Goal: Check status: Check status

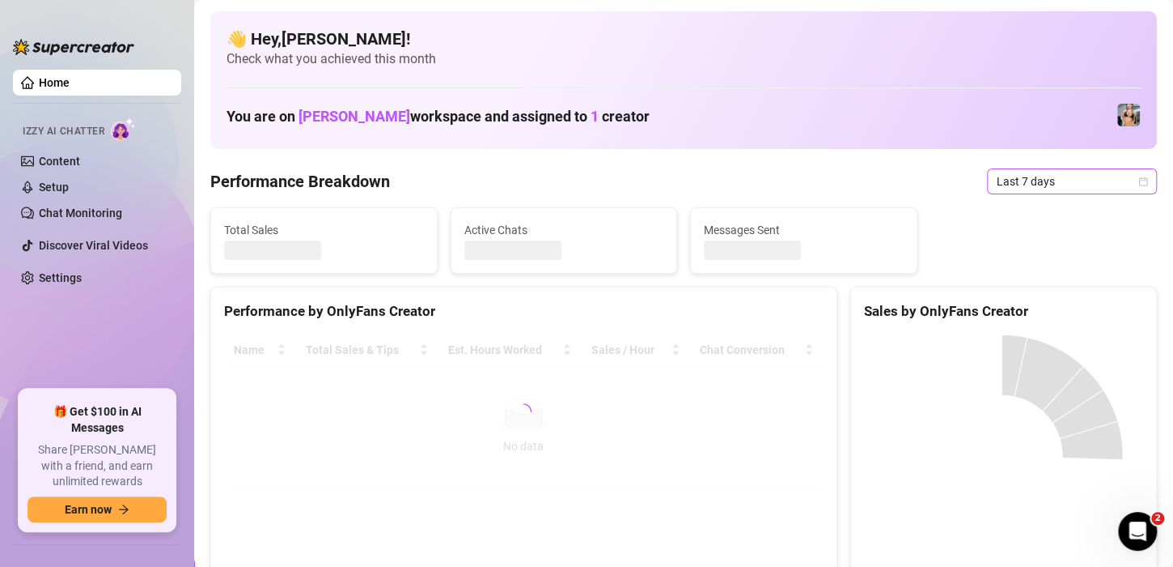
click at [1139, 180] on icon "calendar" at bounding box center [1144, 181] width 10 height 10
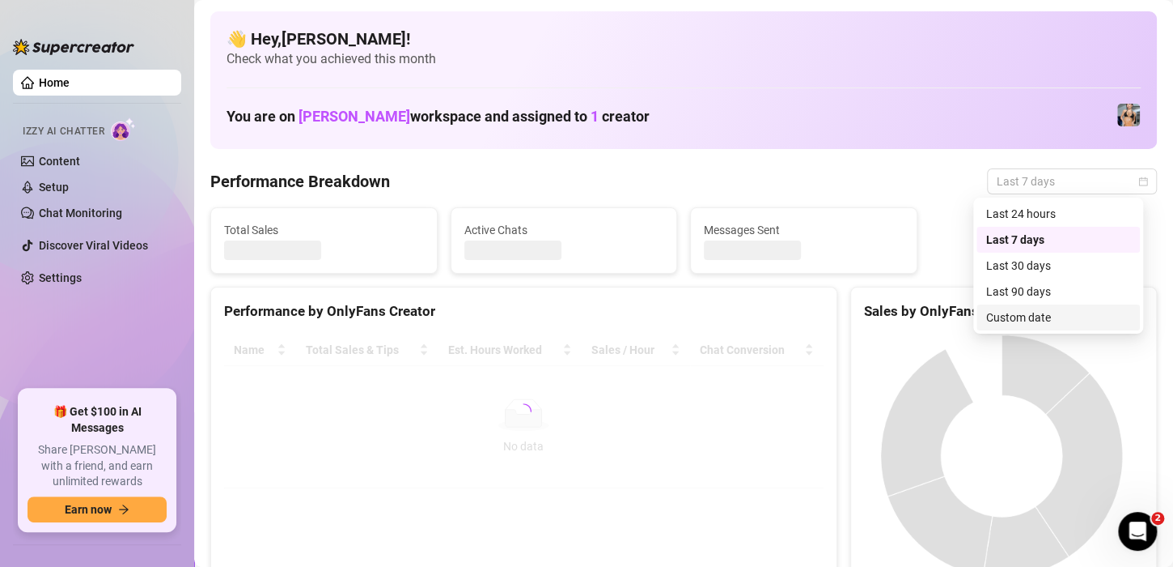
click at [1025, 313] on div "Custom date" at bounding box center [1059, 317] width 144 height 18
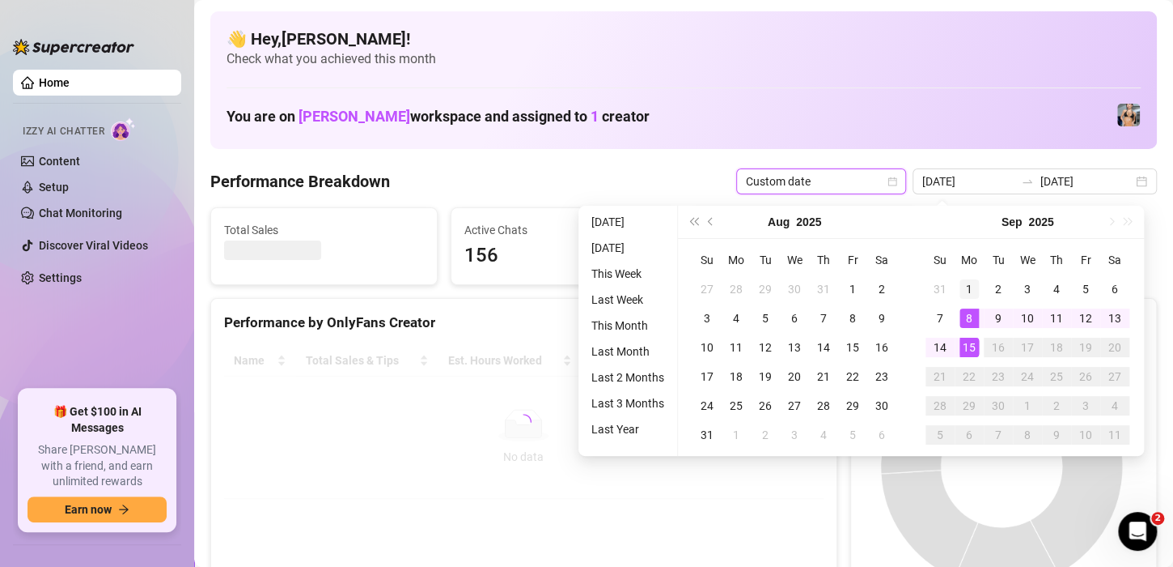
type input "[DATE]"
click at [969, 286] on div "1" at bounding box center [969, 288] width 19 height 19
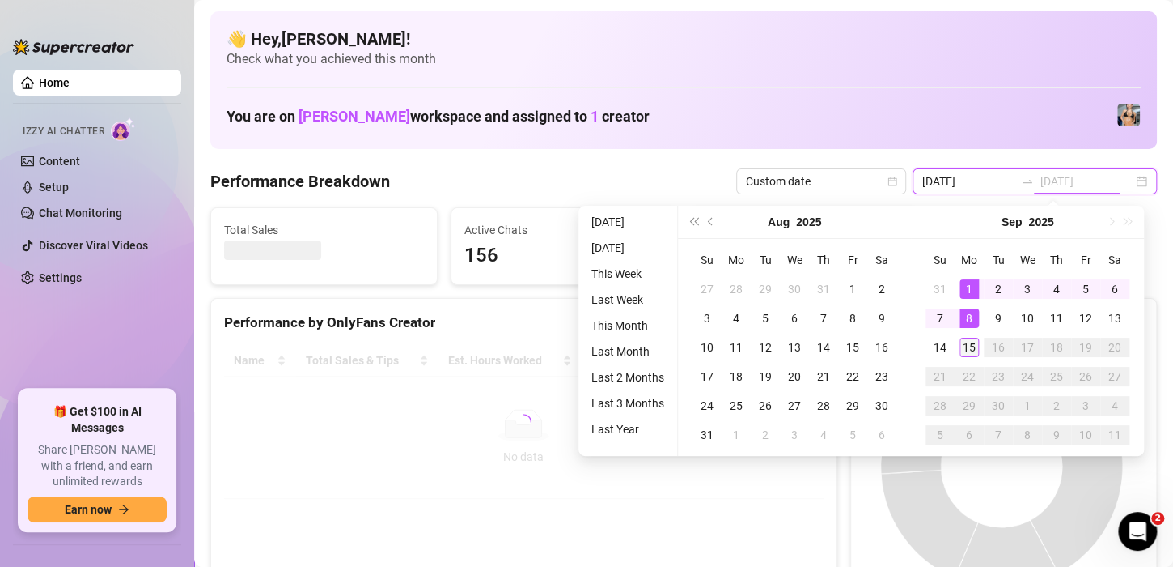
type input "[DATE]"
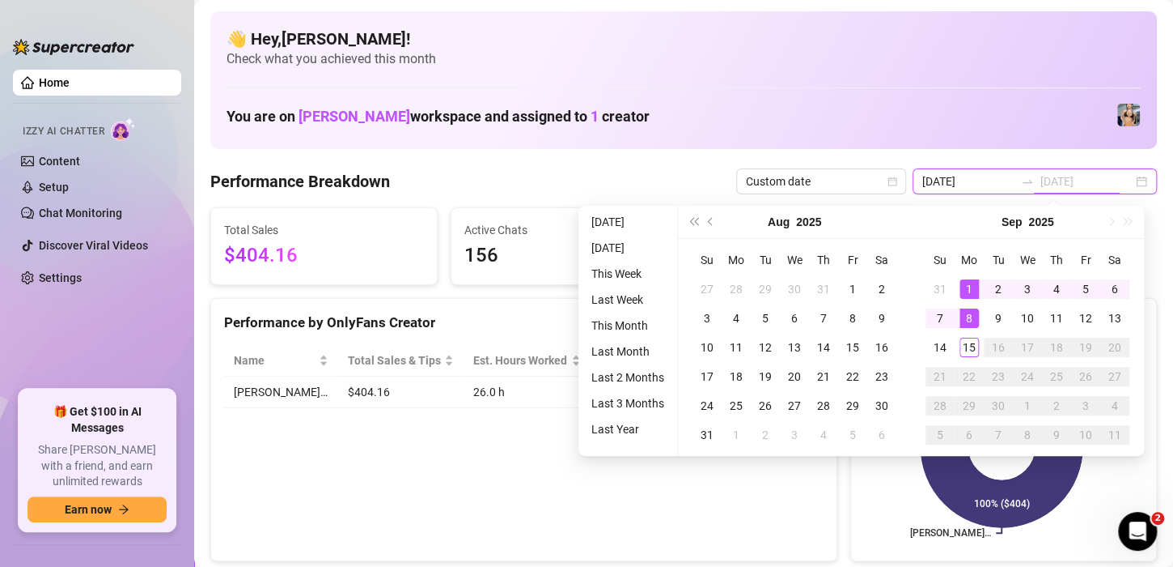
type input "[DATE]"
click at [969, 292] on div "1" at bounding box center [969, 288] width 19 height 19
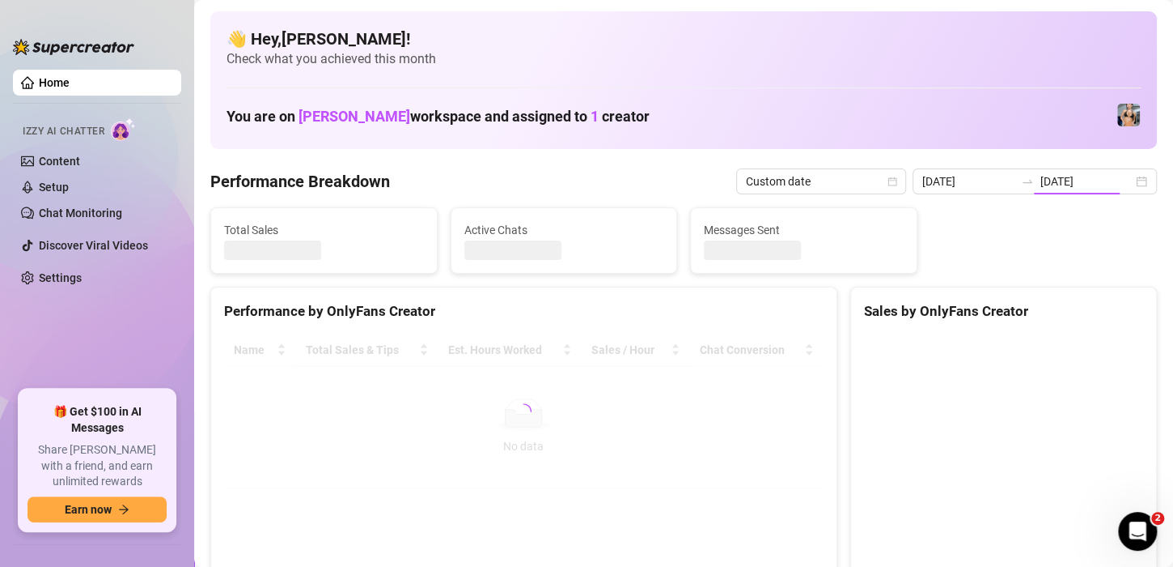
type input "[DATE]"
click at [1127, 180] on div "[DATE] [DATE]" at bounding box center [1035, 181] width 244 height 26
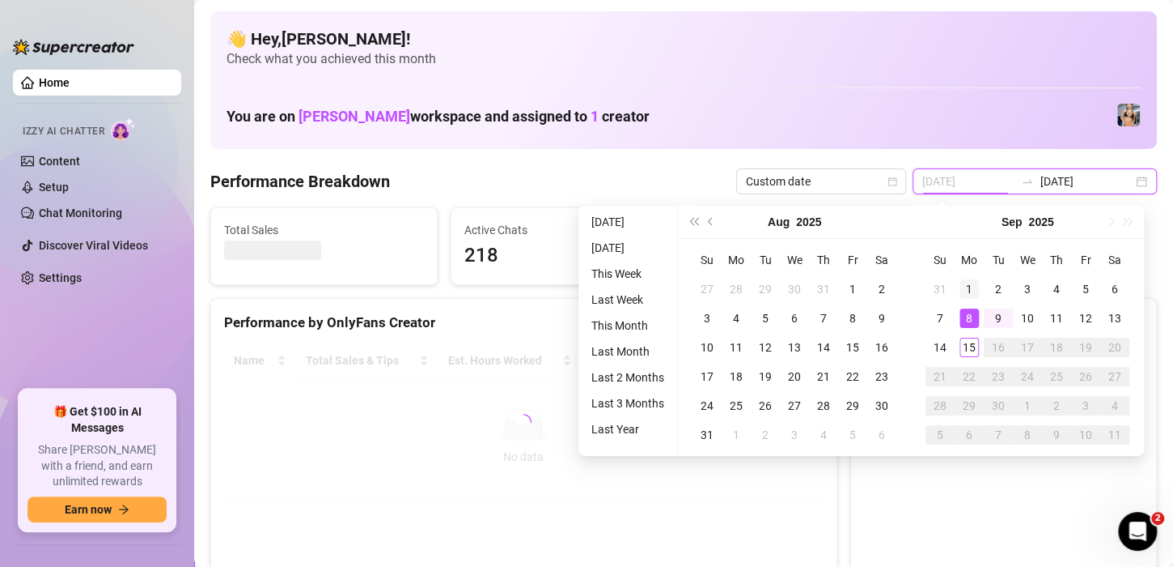
type input "[DATE]"
click at [967, 290] on div "1" at bounding box center [969, 288] width 19 height 19
type input "[DATE]"
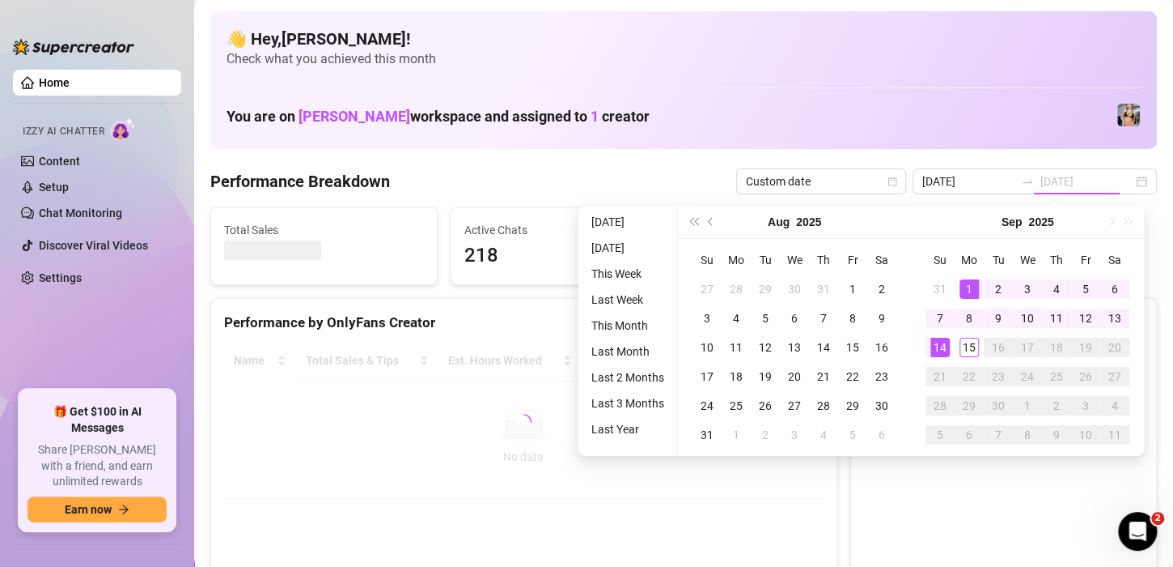
click at [940, 343] on div "14" at bounding box center [940, 346] width 19 height 19
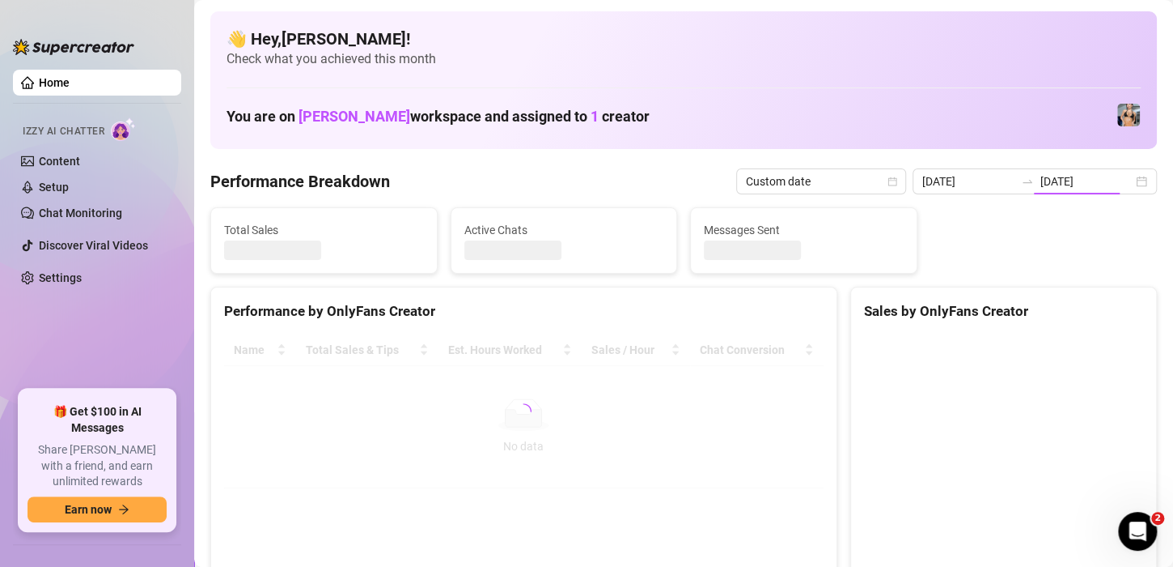
type input "[DATE]"
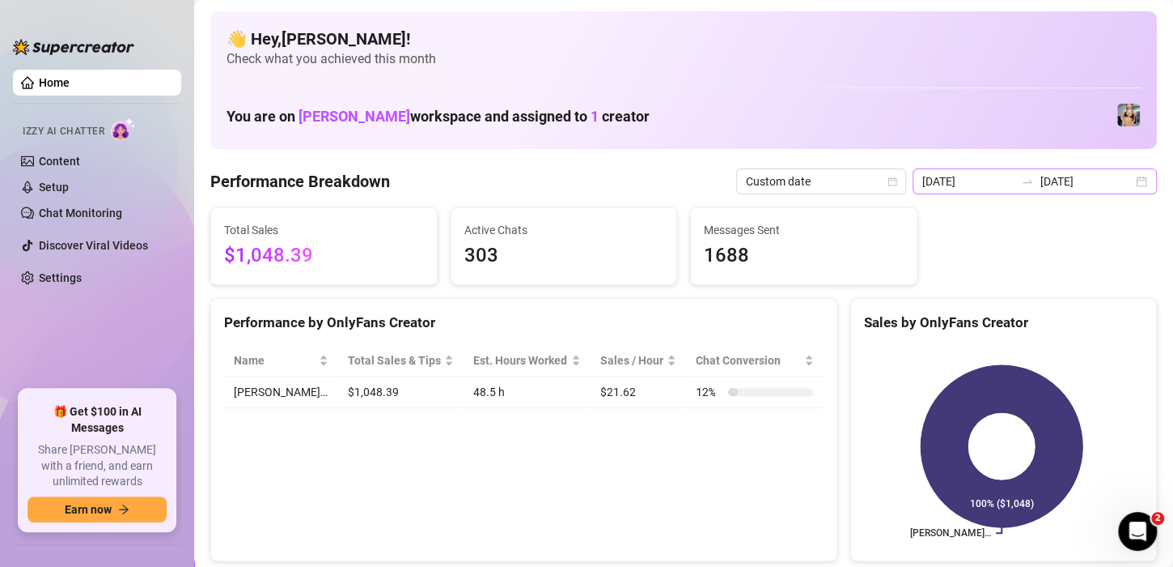
click at [1124, 185] on div "[DATE] [DATE]" at bounding box center [1035, 181] width 244 height 26
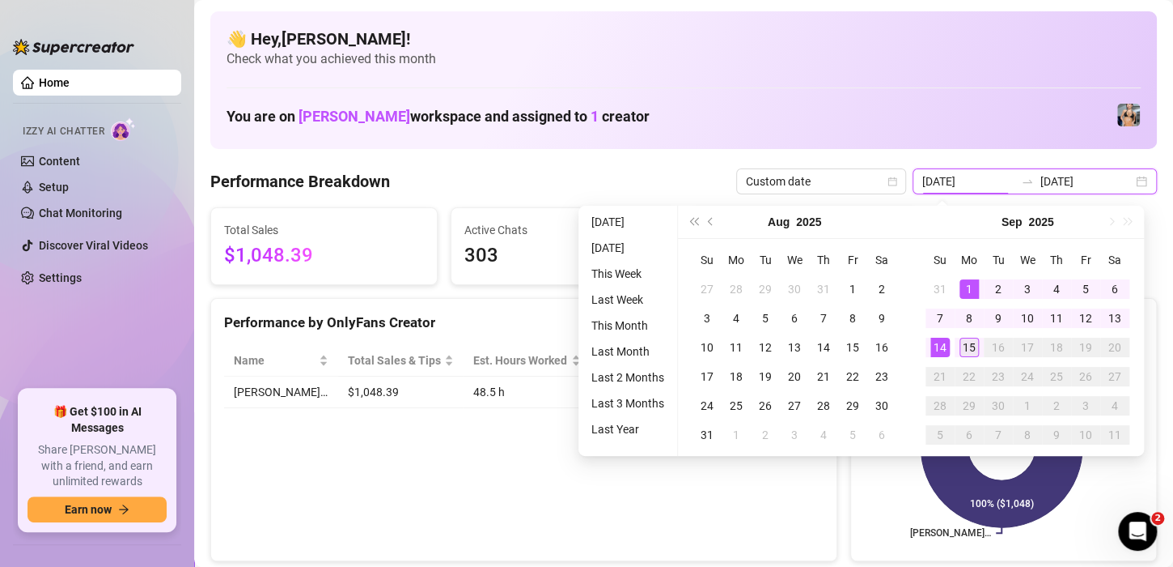
type input "[DATE]"
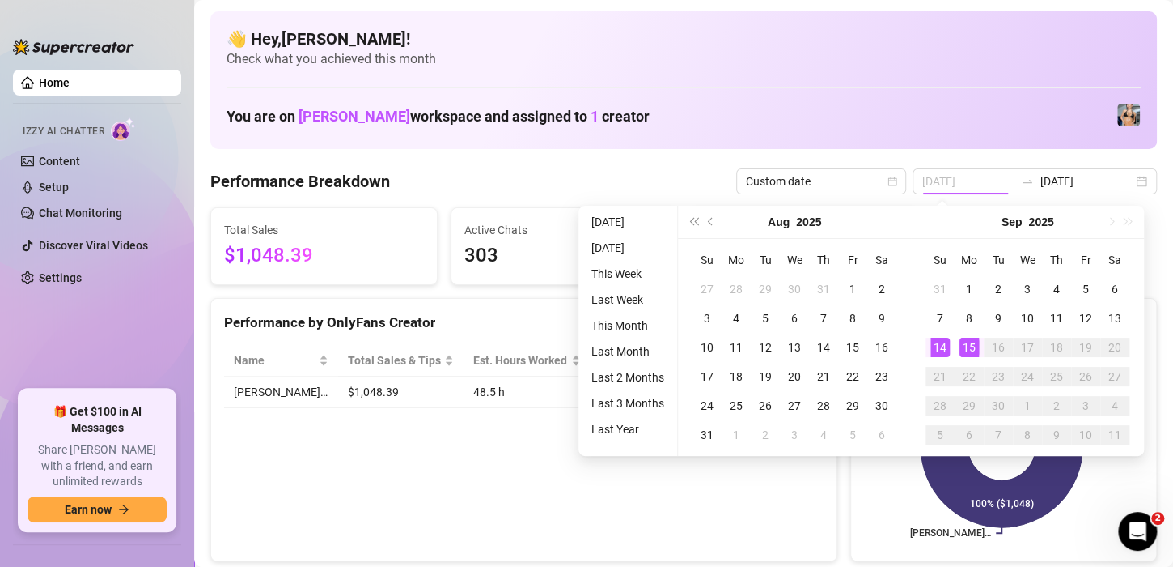
click at [967, 350] on div "15" at bounding box center [969, 346] width 19 height 19
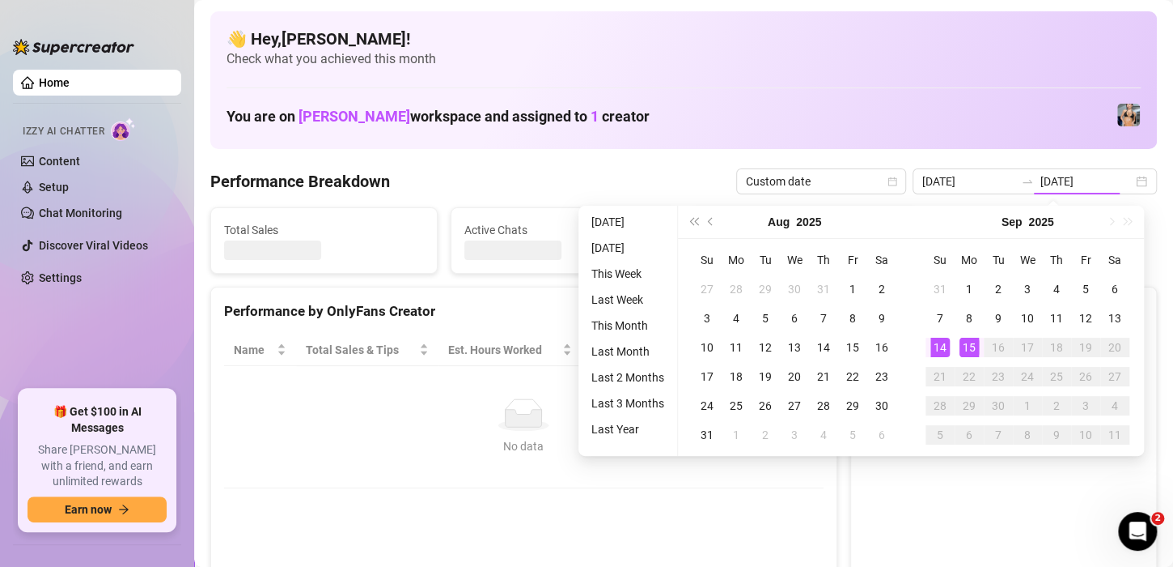
type input "[DATE]"
